Goal: Task Accomplishment & Management: Use online tool/utility

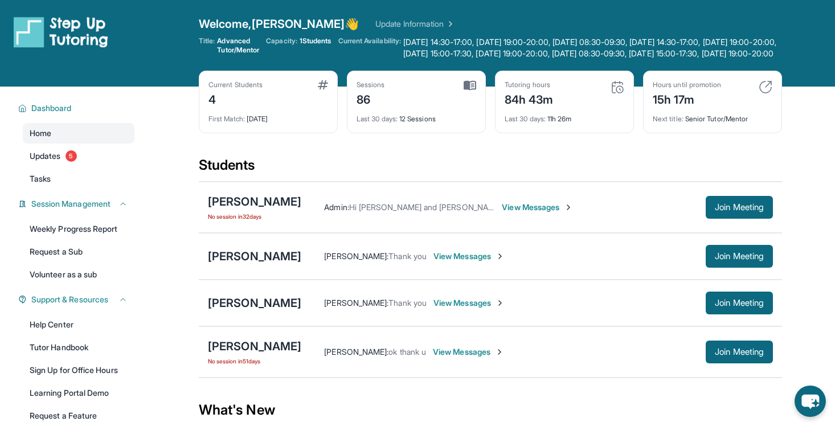
scroll to position [24, 0]
click at [751, 260] on span "Join Meeting" at bounding box center [739, 256] width 49 height 7
click at [710, 266] on button "Join Meeting" at bounding box center [739, 256] width 67 height 23
click at [725, 260] on button "Join Meeting" at bounding box center [739, 256] width 67 height 23
click at [728, 260] on span "Join Meeting" at bounding box center [739, 256] width 49 height 7
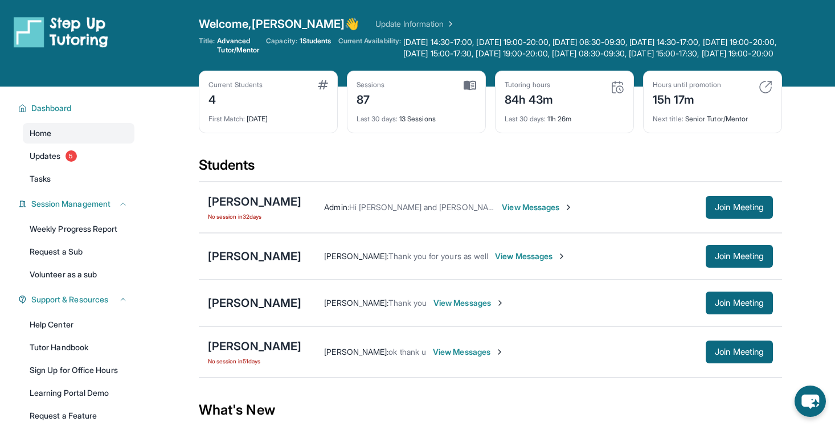
scroll to position [26, 0]
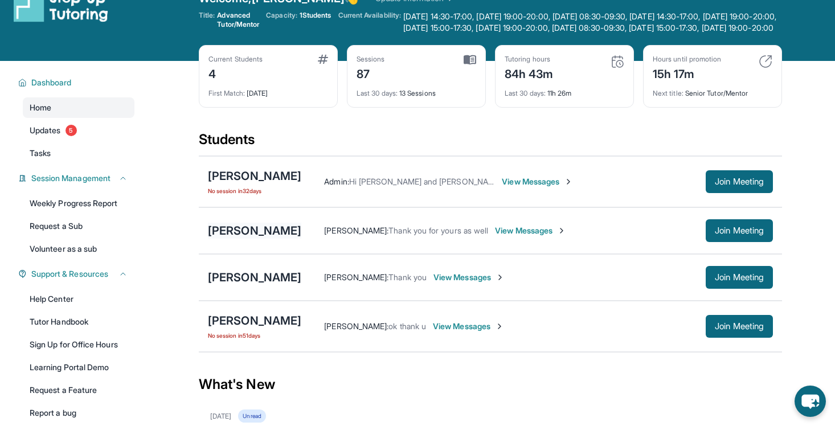
click at [243, 239] on div "[PERSON_NAME]" at bounding box center [254, 231] width 93 height 16
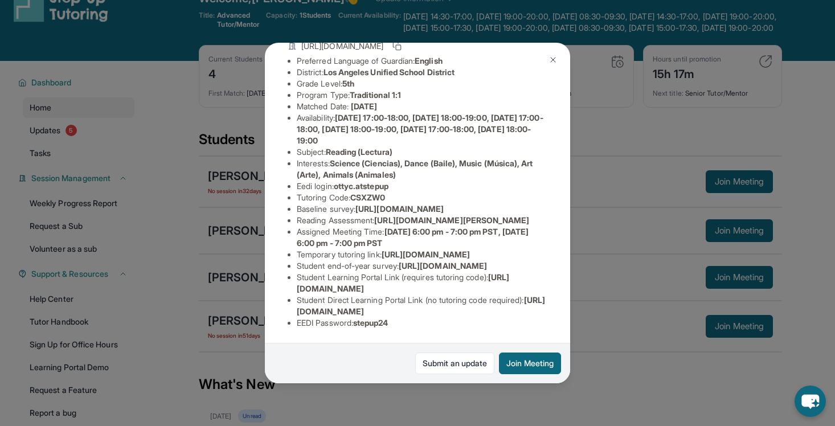
scroll to position [218, 0]
drag, startPoint x: 297, startPoint y: 199, endPoint x: 407, endPoint y: 211, distance: 110.0
click at [407, 249] on li "Temporary tutoring link : [URL][DOMAIN_NAME]" at bounding box center [422, 254] width 251 height 11
copy li "[URL][DOMAIN_NAME]"
click at [521, 358] on button "Join Meeting" at bounding box center [530, 364] width 62 height 22
